Goal: Task Accomplishment & Management: Complete application form

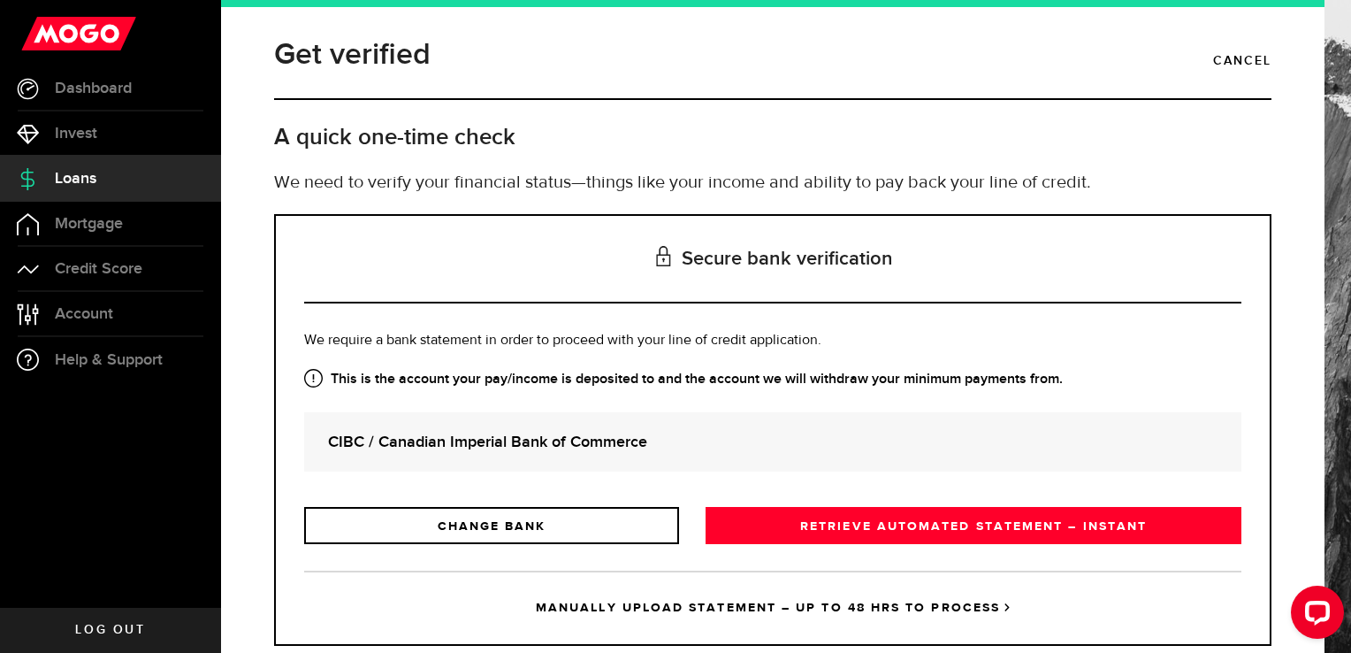
scroll to position [42, 0]
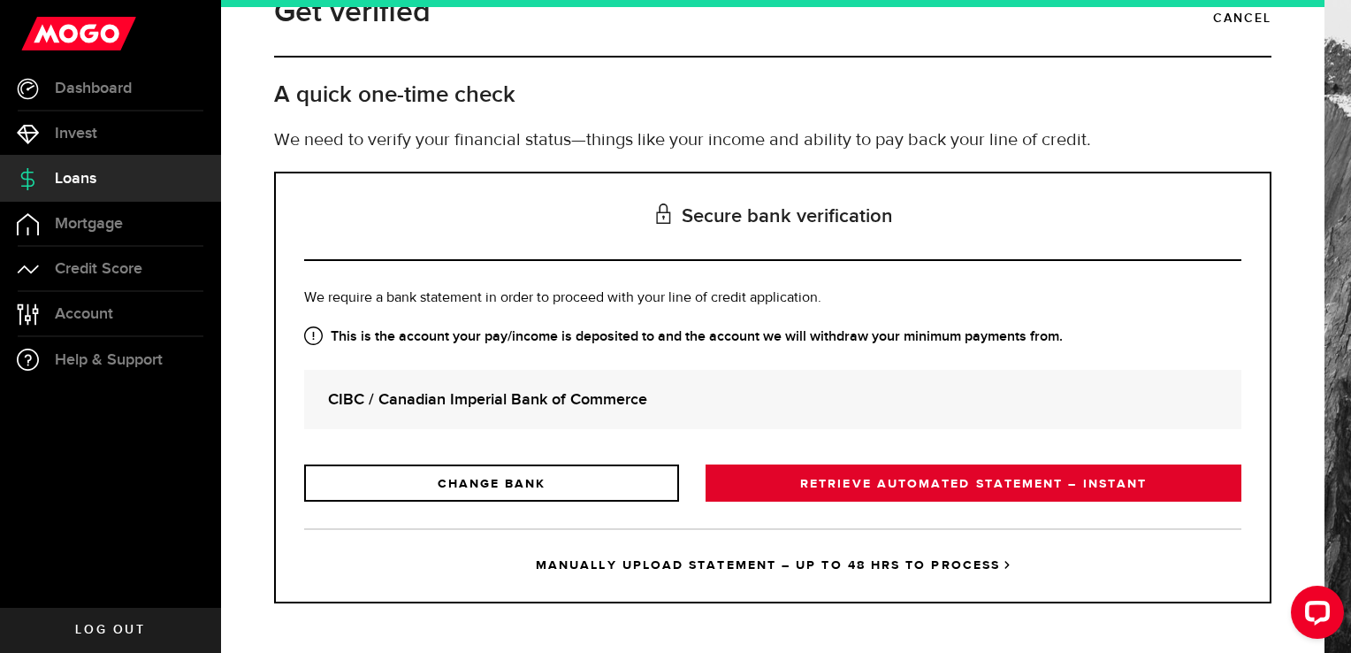
click at [858, 483] on link "RETRIEVE AUTOMATED STATEMENT – INSTANT" at bounding box center [974, 482] width 536 height 37
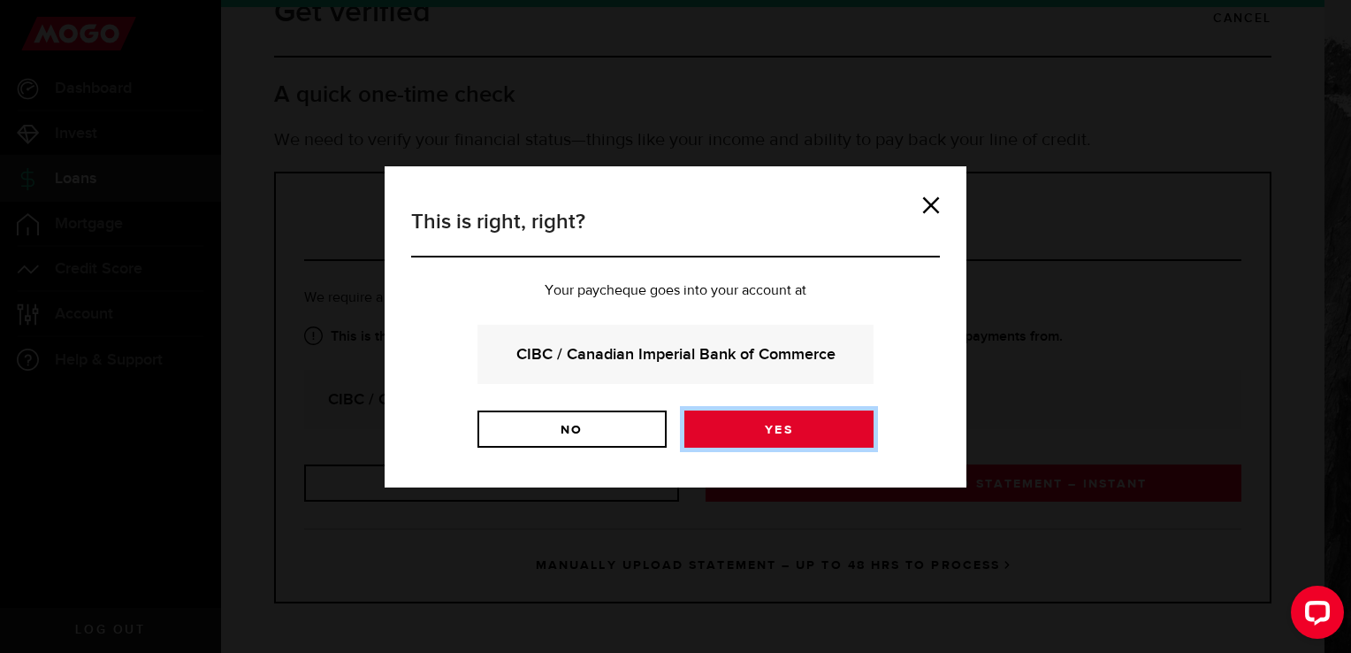
click at [762, 437] on link "Yes" at bounding box center [778, 428] width 189 height 37
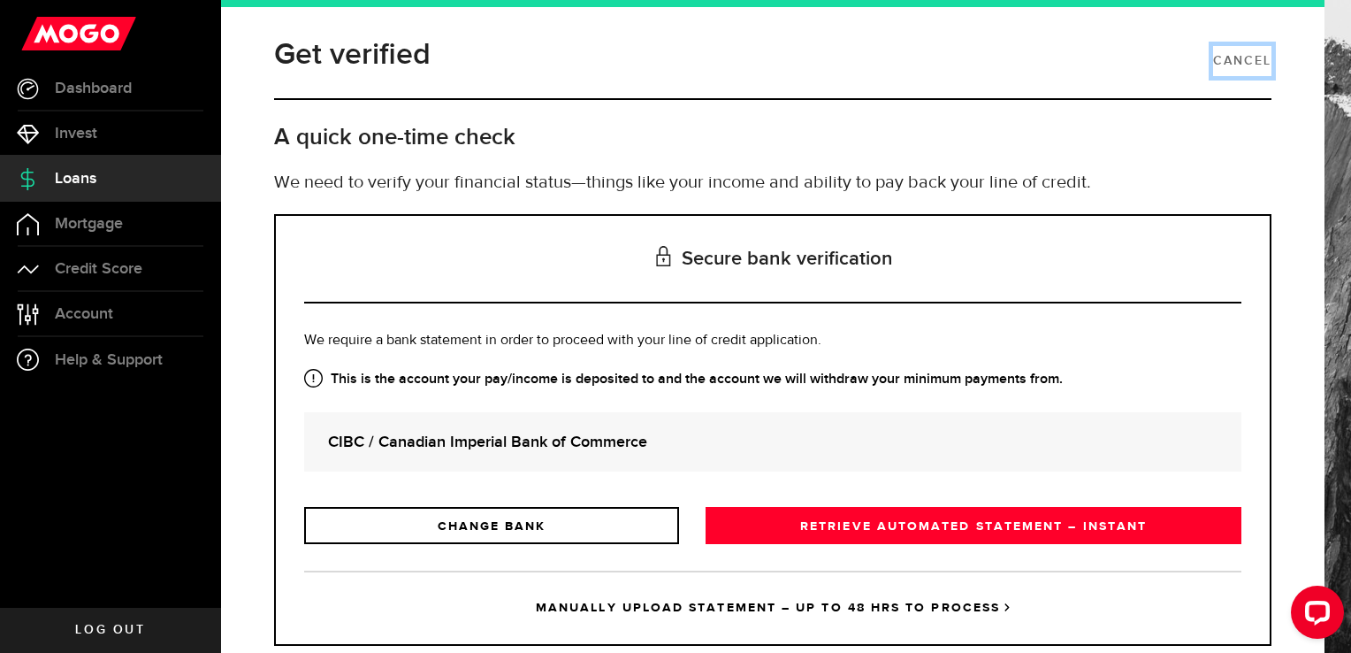
click at [1224, 55] on link "Cancel" at bounding box center [1242, 61] width 58 height 30
